Goal: Download file/media

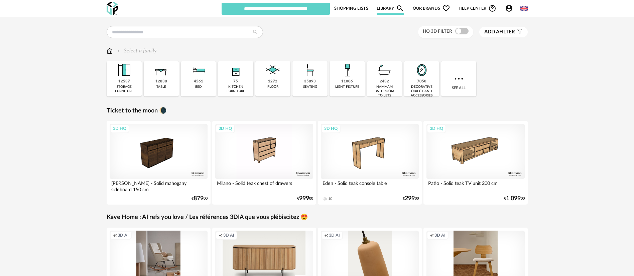
click at [506, 10] on icon "Account Circle icon" at bounding box center [509, 8] width 7 height 7
click at [481, 68] on span "My AI 3D" at bounding box center [480, 70] width 22 height 12
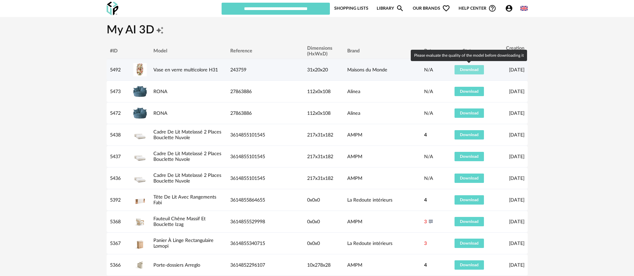
click at [467, 68] on span "Download" at bounding box center [469, 70] width 19 height 4
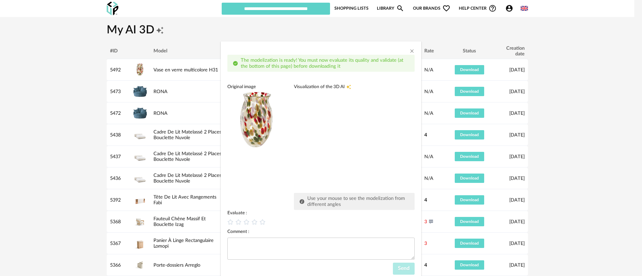
drag, startPoint x: 297, startPoint y: 150, endPoint x: 353, endPoint y: 135, distance: 57.7
click at [353, 135] on div "dialog" at bounding box center [344, 140] width 100 height 100
click at [409, 49] on icon "Close" at bounding box center [411, 50] width 5 height 5
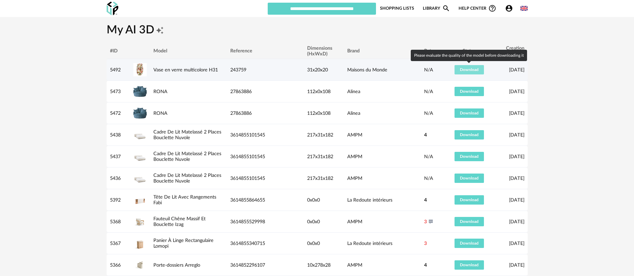
click at [468, 67] on button "Download" at bounding box center [469, 69] width 29 height 9
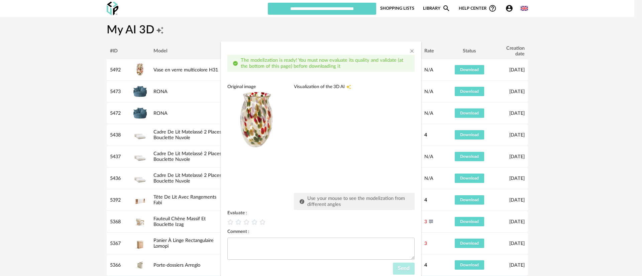
drag, startPoint x: 300, startPoint y: 138, endPoint x: 344, endPoint y: 162, distance: 50.1
click at [344, 162] on div "dialog" at bounding box center [344, 140] width 100 height 100
drag, startPoint x: 343, startPoint y: 143, endPoint x: 359, endPoint y: 137, distance: 16.6
click at [354, 139] on div "dialog" at bounding box center [344, 140] width 100 height 100
click at [409, 49] on icon "Close" at bounding box center [411, 50] width 5 height 5
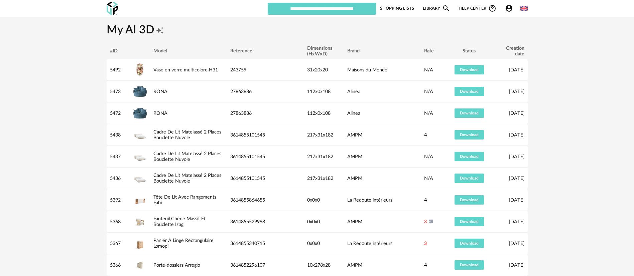
click at [392, 8] on link "Shopping Lists" at bounding box center [397, 8] width 34 height 13
